Goal: Transaction & Acquisition: Purchase product/service

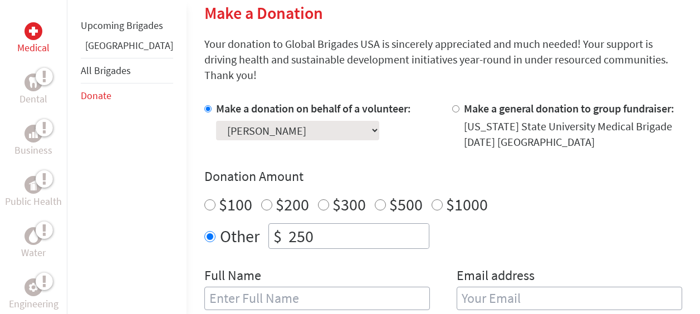
scroll to position [278, 0]
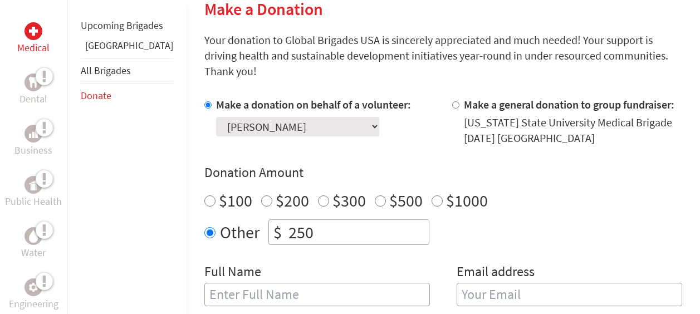
click at [306, 117] on select "Select a volunteer... [PERSON_NAME] [PERSON_NAME] [PERSON_NAME] [PERSON_NAME] […" at bounding box center [297, 126] width 163 height 19
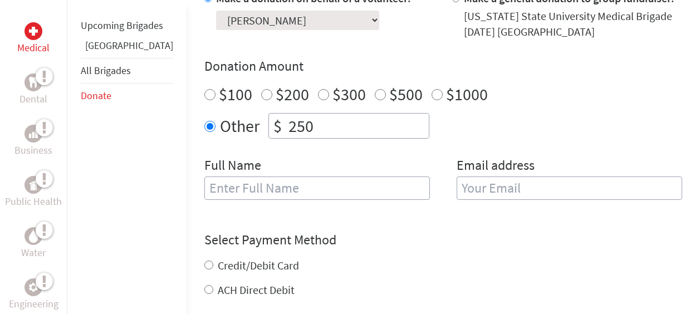
scroll to position [390, 0]
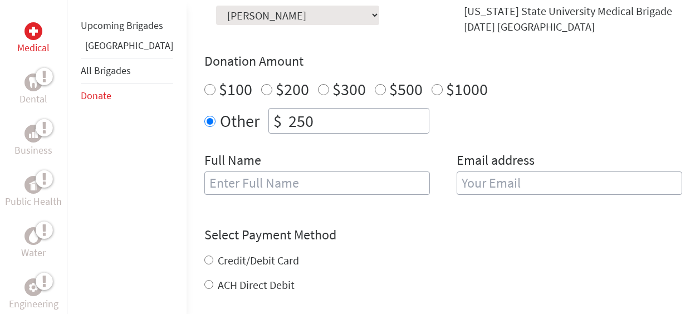
click at [328, 172] on input "text" at bounding box center [317, 183] width 226 height 23
type input "[PERSON_NAME]"
click at [513, 172] on input "email" at bounding box center [570, 183] width 226 height 23
type input "[EMAIL_ADDRESS][DOMAIN_NAME]"
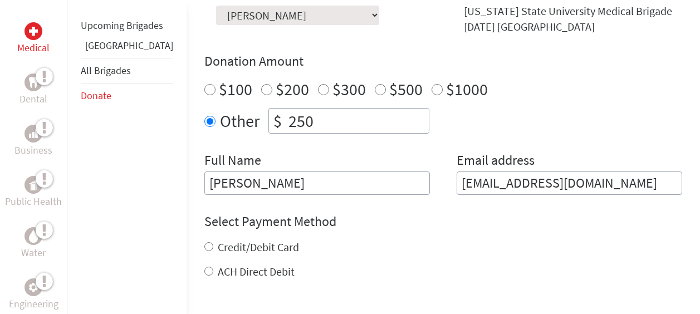
click at [435, 216] on div "Select Payment Method NOTE: American Express is not accepted. Please proceed no…" at bounding box center [443, 246] width 478 height 67
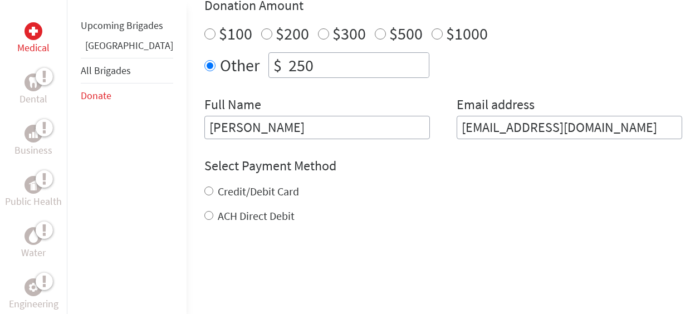
click at [218, 184] on label "Credit/Debit Card" at bounding box center [258, 191] width 81 height 14
click at [204, 187] on input "Credit/Debit Card" at bounding box center [208, 191] width 9 height 9
radio input "true"
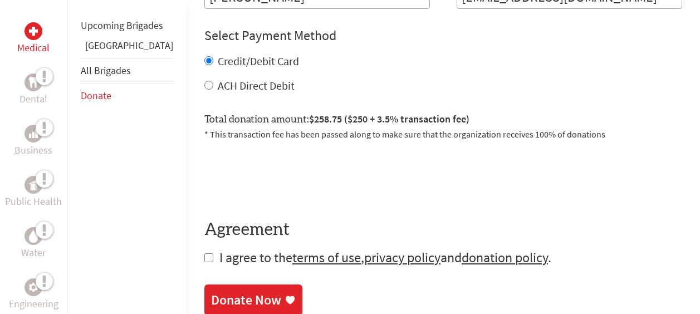
scroll to position [613, 0]
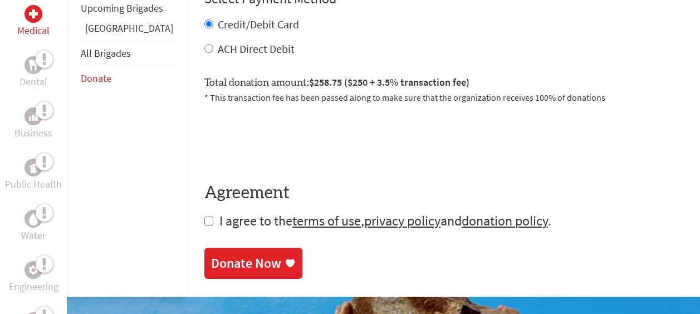
click at [204, 217] on input "checkbox" at bounding box center [208, 221] width 9 height 9
checkbox input "true"
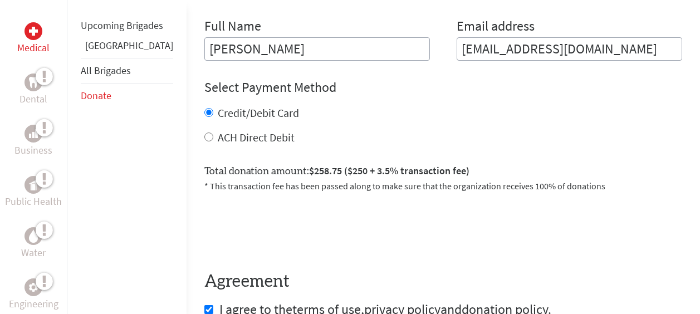
scroll to position [668, 0]
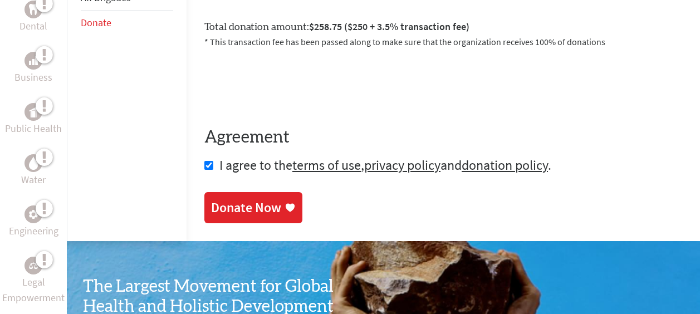
click at [221, 199] on div "Donate Now" at bounding box center [246, 208] width 70 height 18
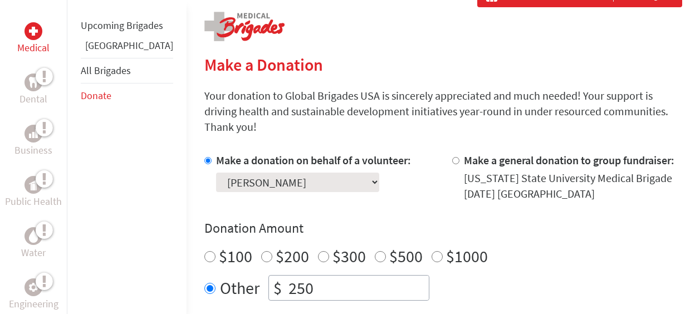
scroll to position [259, 0]
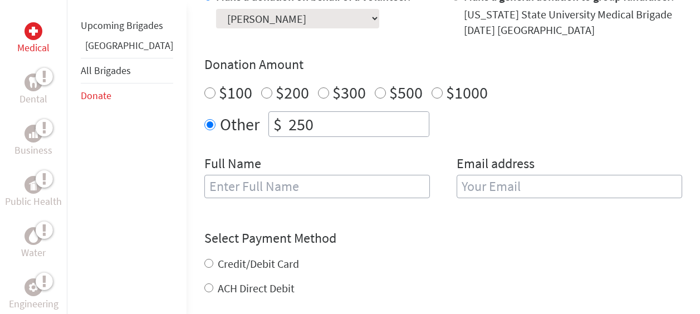
scroll to position [390, 0]
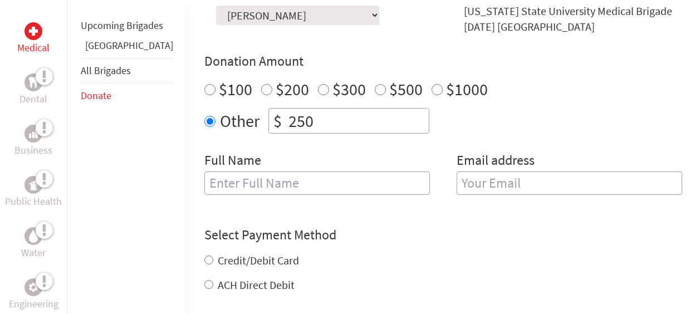
click at [286, 172] on input "text" at bounding box center [317, 183] width 226 height 23
type input "[PERSON_NAME]"
type input "[EMAIL_ADDRESS][DOMAIN_NAME]"
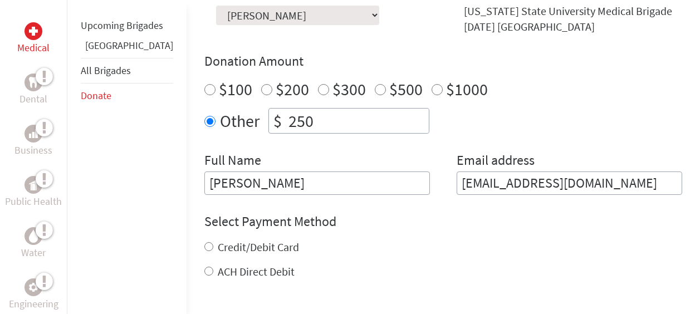
click at [483, 213] on h4 "Select Payment Method" at bounding box center [443, 222] width 478 height 18
click at [228, 240] on label "Credit/Debit Card" at bounding box center [258, 247] width 81 height 14
click at [213, 242] on input "Credit/Debit Card" at bounding box center [208, 246] width 9 height 9
radio input "true"
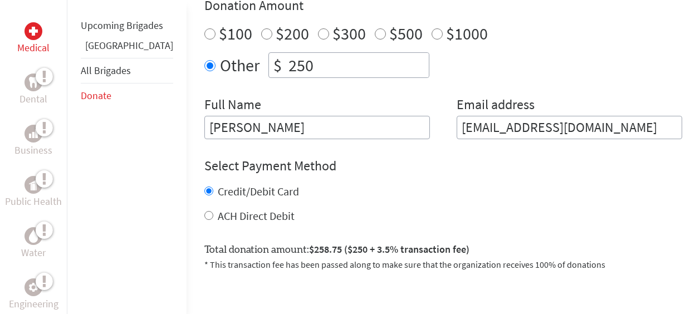
scroll to position [557, 0]
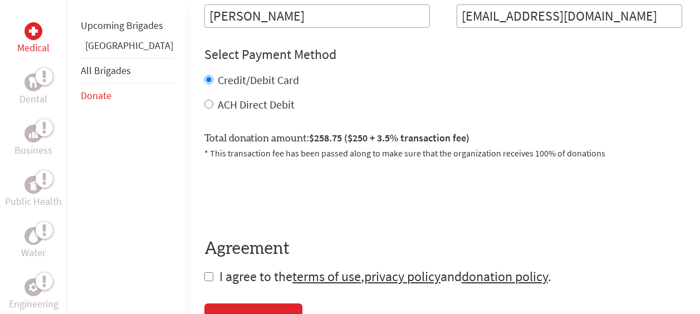
click at [204, 272] on input "checkbox" at bounding box center [208, 276] width 9 height 9
checkbox input "true"
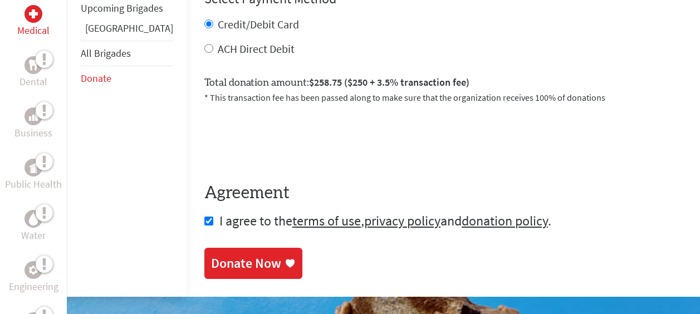
click at [218, 255] on div "Donate Now" at bounding box center [246, 264] width 70 height 18
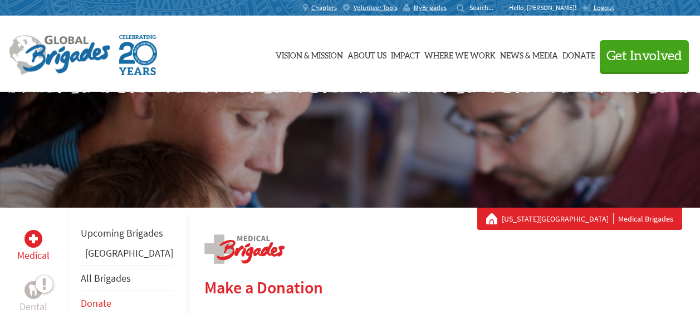
scroll to position [51, 0]
